Goal: Task Accomplishment & Management: Use online tool/utility

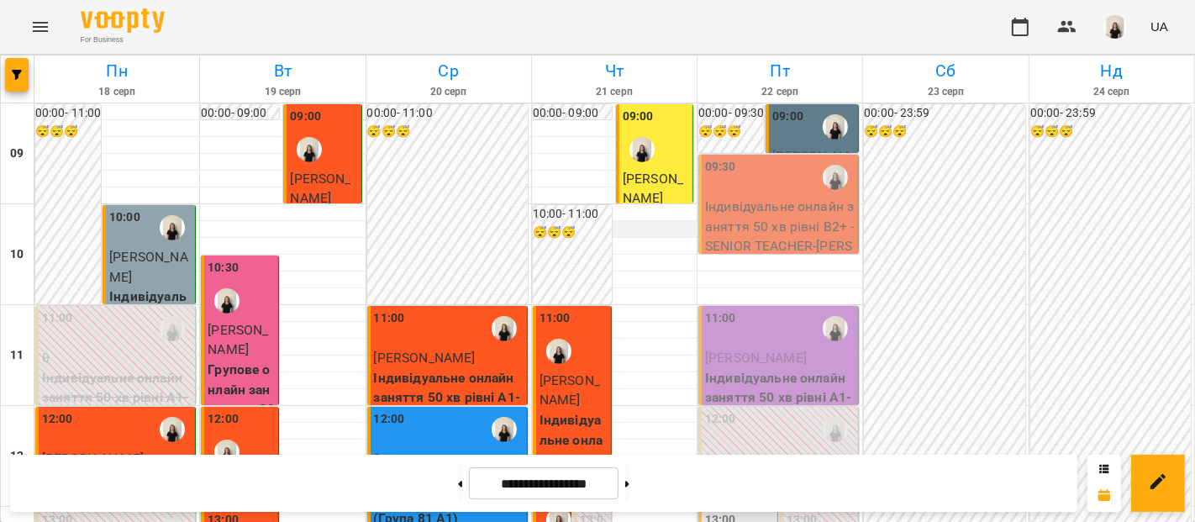
scroll to position [840, 0]
click at [636, 500] on div at bounding box center [628, 483] width 18 height 37
click at [630, 493] on button at bounding box center [627, 483] width 4 height 37
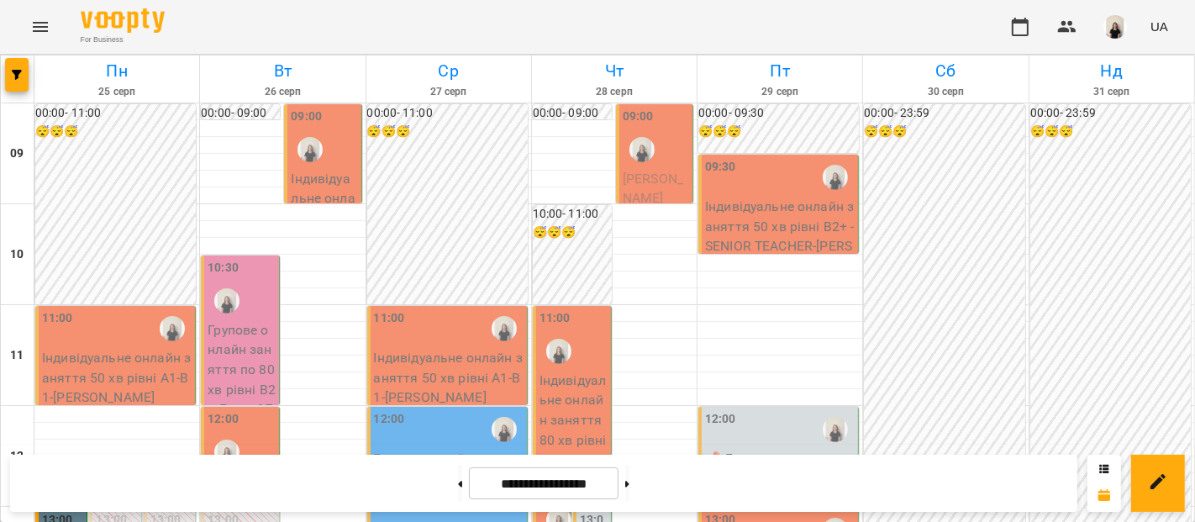
scroll to position [0, 0]
click at [458, 486] on button at bounding box center [460, 483] width 4 height 37
type input "**********"
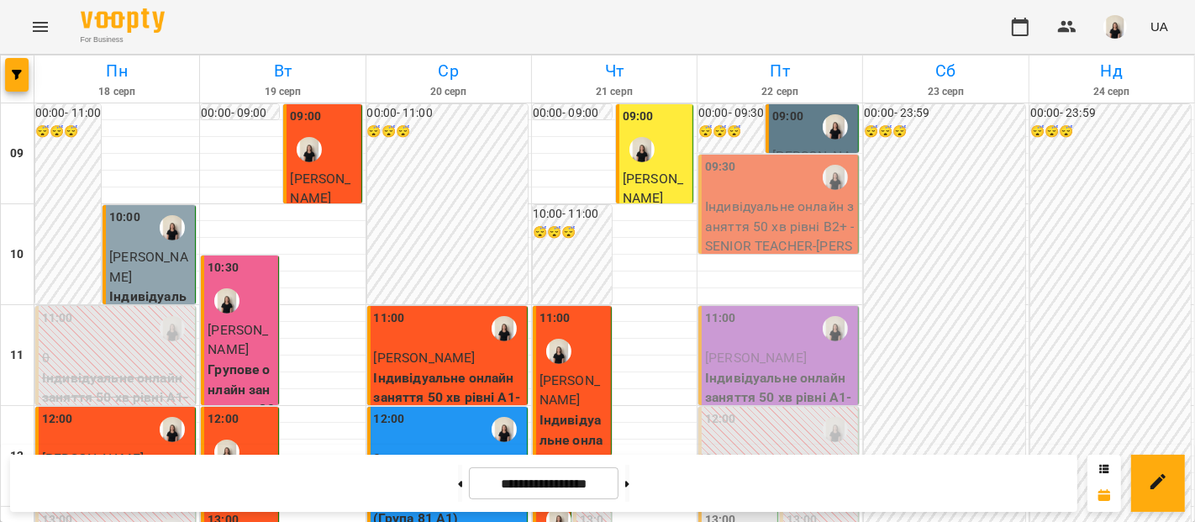
scroll to position [667, 0]
